Goal: Task Accomplishment & Management: Use online tool/utility

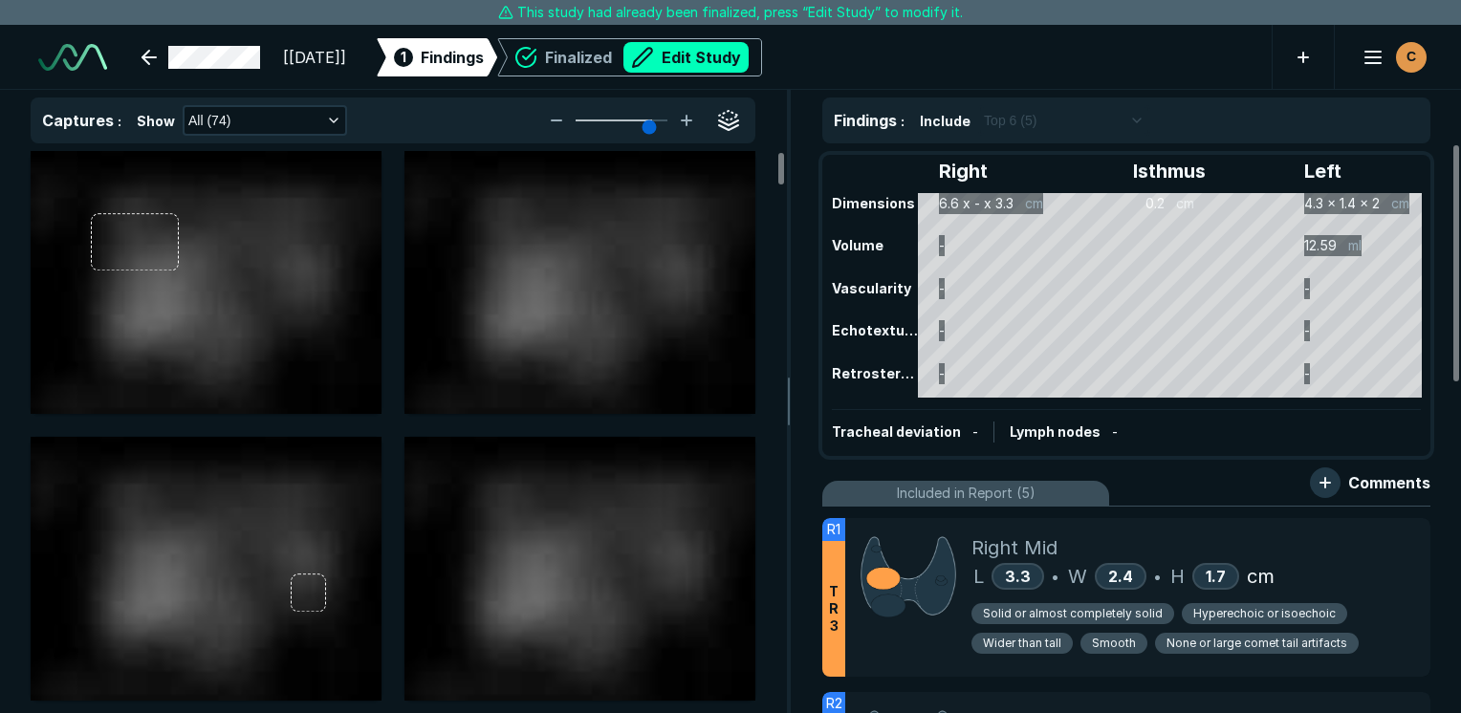
scroll to position [5225, 9033]
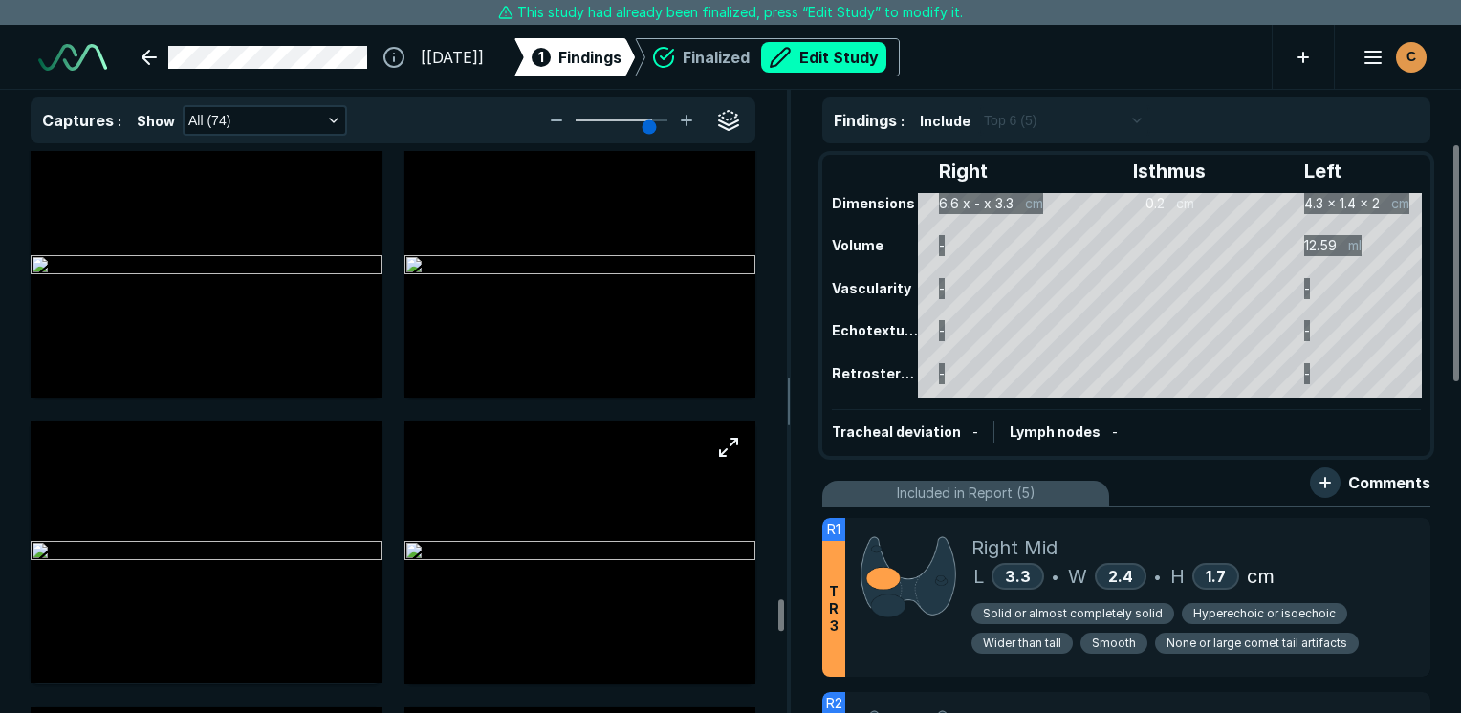
scroll to position [8703, 0]
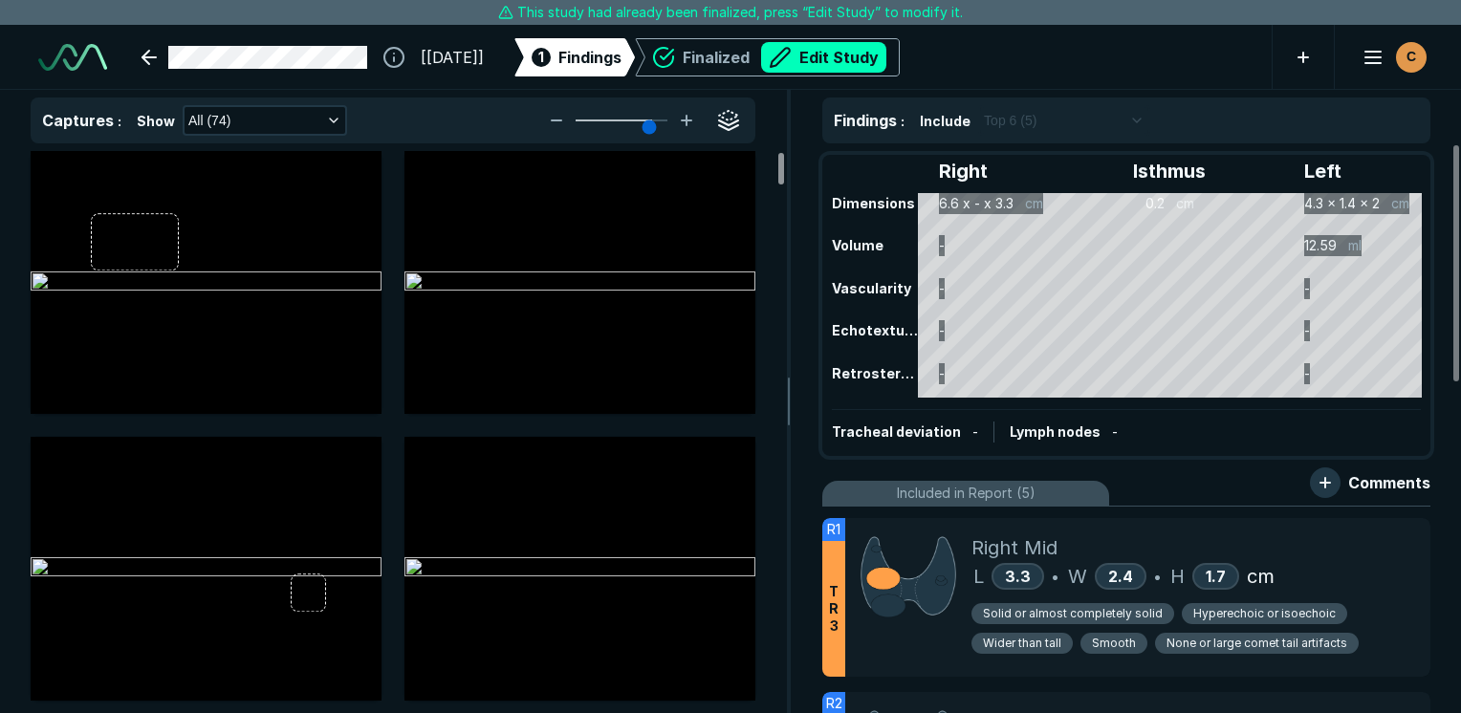
drag, startPoint x: 784, startPoint y: 162, endPoint x: 789, endPoint y: 40, distance: 121.6
click at [784, 153] on div at bounding box center [781, 169] width 6 height 32
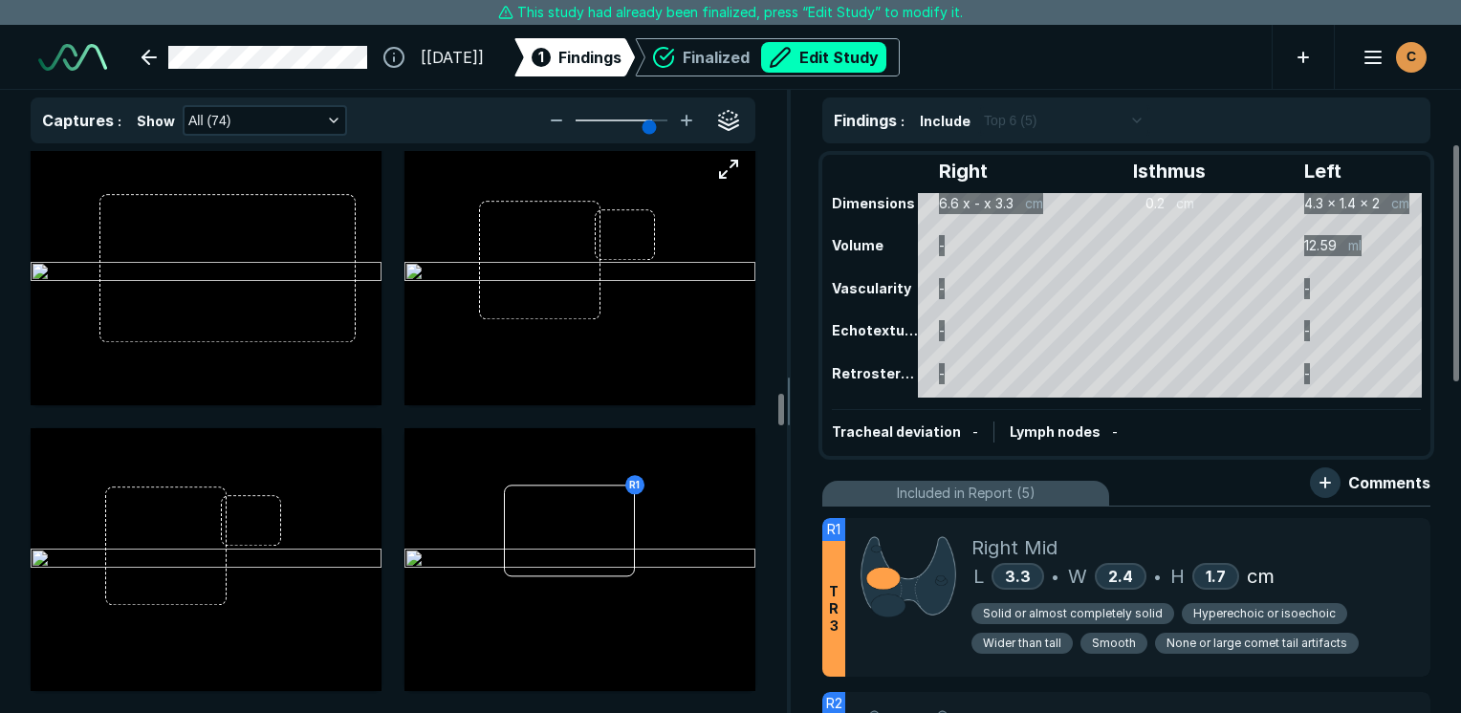
scroll to position [4591, 0]
